Goal: Information Seeking & Learning: Learn about a topic

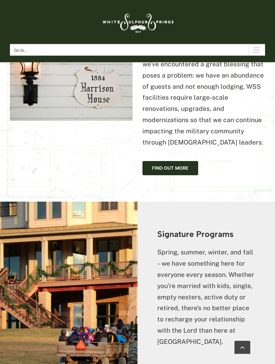
scroll to position [843, 0]
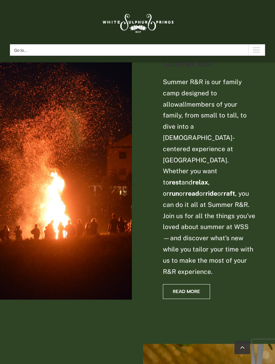
scroll to position [355, 0]
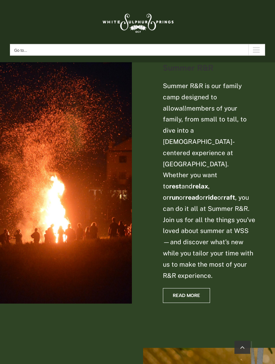
click at [184, 288] on link "Read More" at bounding box center [186, 295] width 47 height 15
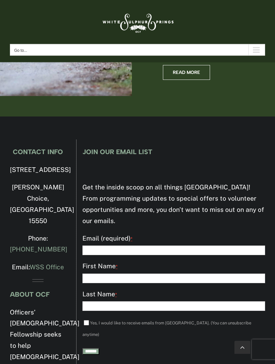
scroll to position [1586, 0]
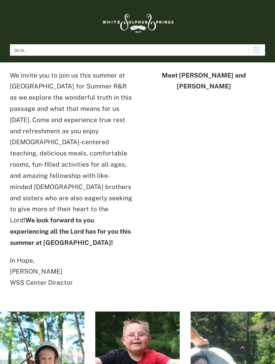
click at [5, 233] on div "We invite you to join us this summer at White Sulphur Springs for Summer R&R as…" at bounding box center [71, 182] width 133 height 225
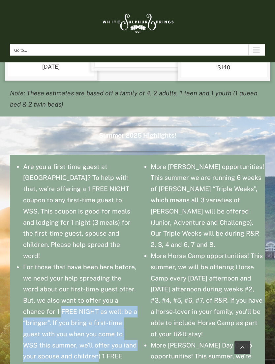
scroll to position [1116, 0]
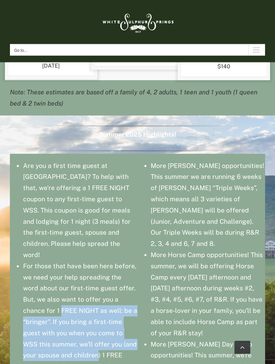
click at [37, 161] on li "Are you a first time guest at White Sulphur Springs? To help with that, we’re o…" at bounding box center [80, 211] width 115 height 100
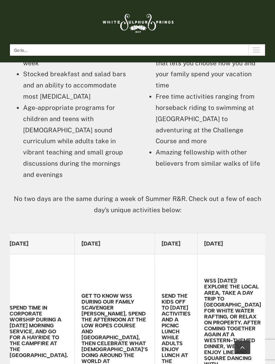
scroll to position [0, 126]
